Goal: Information Seeking & Learning: Understand process/instructions

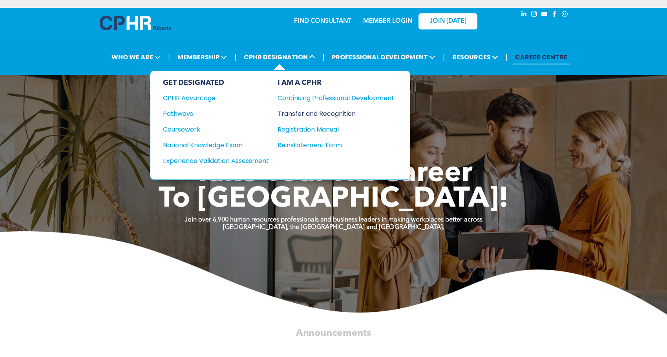
click at [306, 116] on div "Transfer and Recognition" at bounding box center [330, 114] width 105 height 10
